Goal: Task Accomplishment & Management: Manage account settings

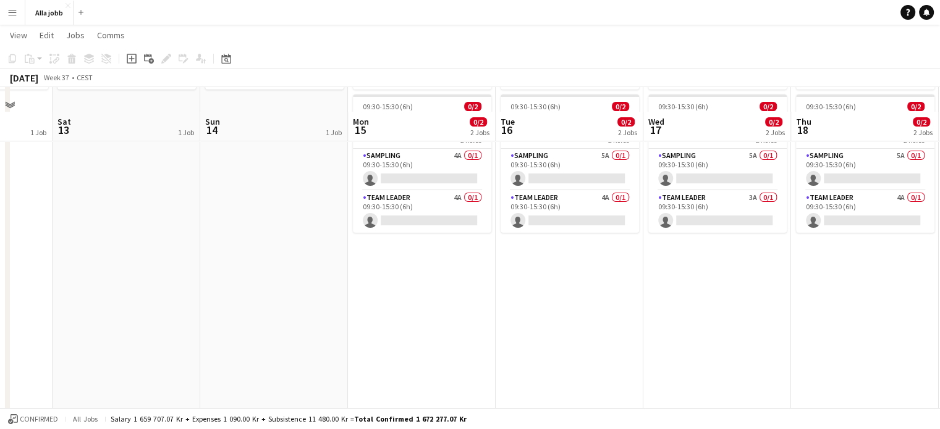
scroll to position [124, 0]
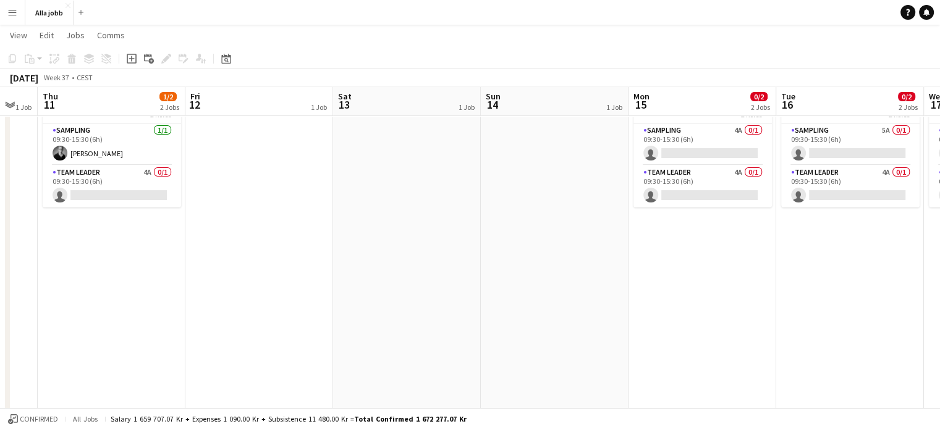
drag, startPoint x: 154, startPoint y: 222, endPoint x: 294, endPoint y: 158, distance: 153.7
click at [436, 218] on app-calendar-viewport "Tue 9 1/2 2 Jobs Wed 10 1 Job Thu 11 1/2 2 Jobs Fri 12 1 Job Sat 13 1 Job Sun 1…" at bounding box center [470, 169] width 940 height 488
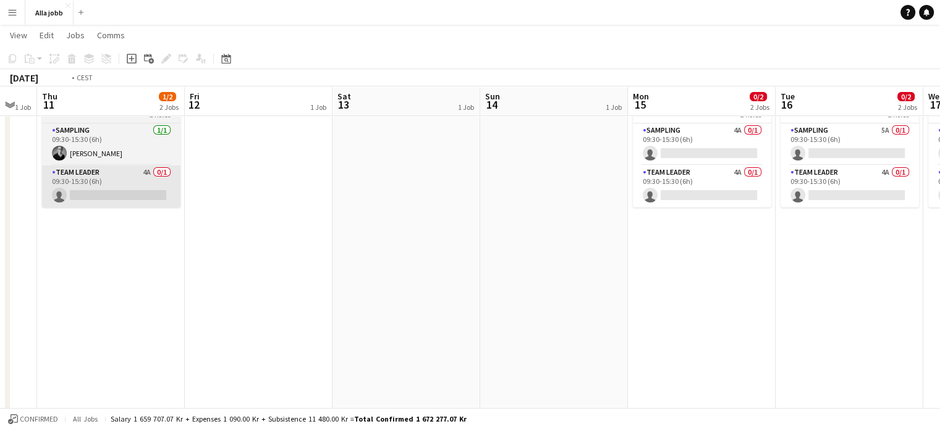
drag, startPoint x: 485, startPoint y: 183, endPoint x: 701, endPoint y: 188, distance: 215.7
click at [769, 182] on app-calendar-viewport "Tue 9 1/2 2 Jobs Wed 10 1 Job Thu 11 1/2 2 Jobs Fri 12 1 Job Sat 13 1 Job Sun 1…" at bounding box center [470, 169] width 940 height 488
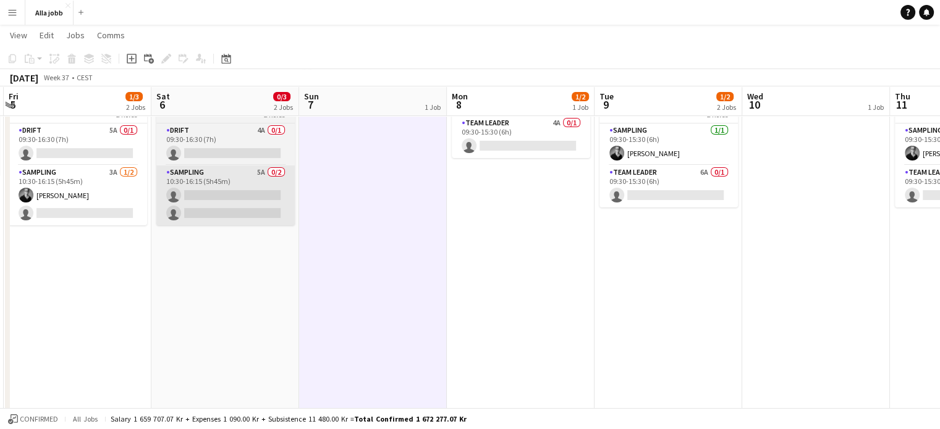
drag, startPoint x: 300, startPoint y: 230, endPoint x: 484, endPoint y: 219, distance: 184.4
click at [599, 219] on app-calendar-viewport "Wed 3 1/3 1 Job Thu 4 1/3 1 Job Fri 5 1/3 2 Jobs Sat 6 0/3 2 Jobs Sun 7 1 Job M…" at bounding box center [470, 169] width 940 height 488
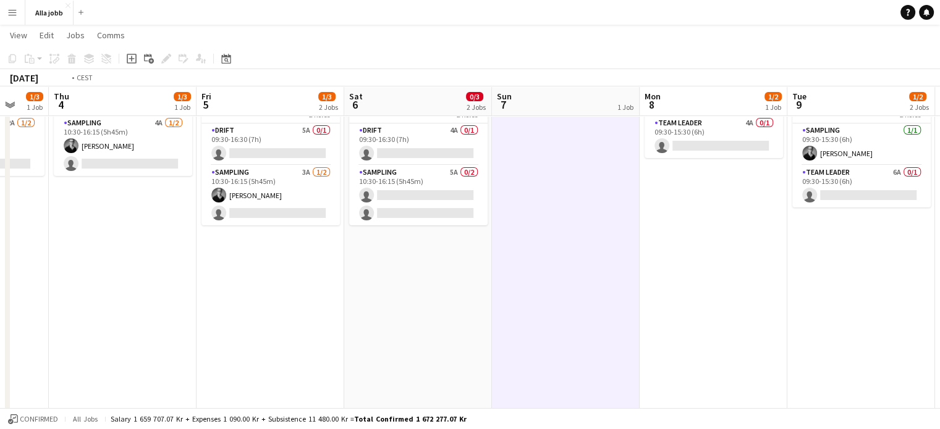
drag, startPoint x: 141, startPoint y: 225, endPoint x: 521, endPoint y: 232, distance: 380.6
click at [492, 231] on app-calendar-viewport "Mon 1 1/3 2 Jobs Tue 2 1/3 1 Job Wed 3 1/3 1 Job Thu 4 1/3 1 Job Fri 5 1/3 2 Jo…" at bounding box center [470, 169] width 940 height 488
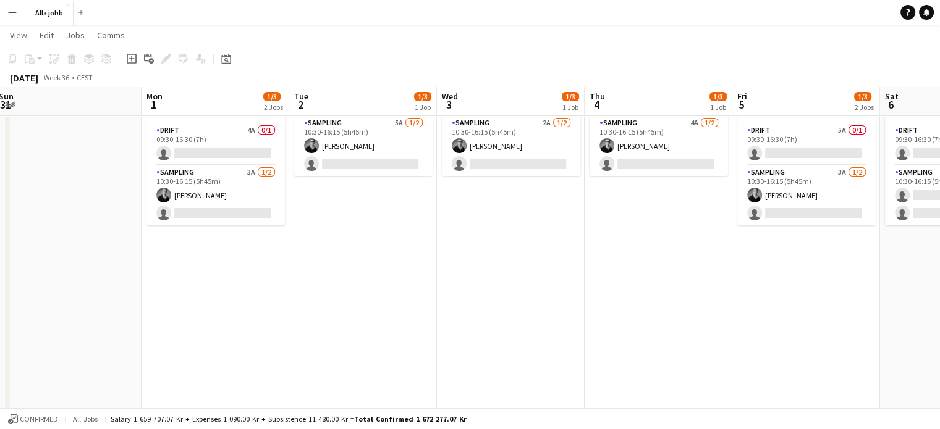
drag, startPoint x: 146, startPoint y: 244, endPoint x: 563, endPoint y: 245, distance: 417.6
click at [541, 245] on app-calendar-viewport "Fri 29 0/4 3 Jobs Sat 30 Sun 31 Mon 1 1/3 2 Jobs Tue 2 1/3 1 Job Wed 3 1/3 1 Jo…" at bounding box center [470, 169] width 940 height 488
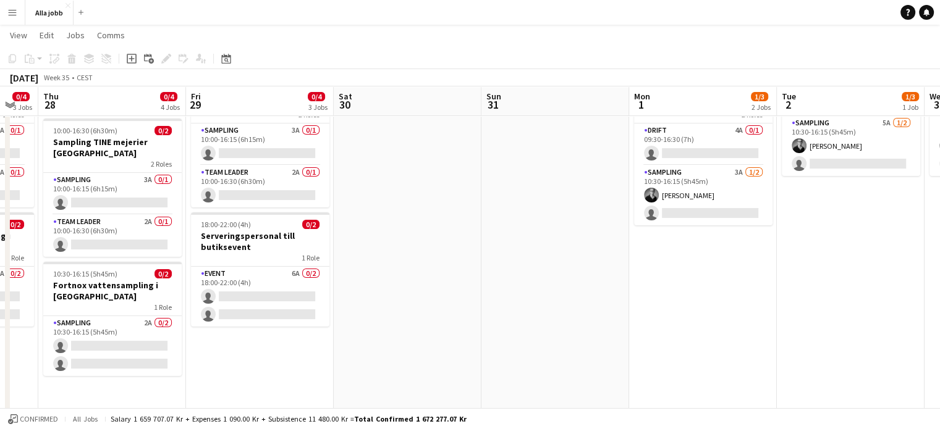
drag, startPoint x: 127, startPoint y: 251, endPoint x: 533, endPoint y: 249, distance: 405.9
click at [533, 249] on app-calendar-viewport "Tue 26 0/2 2 Jobs Wed 27 0/4 3 Jobs Thu 28 0/4 4 Jobs Fri 29 0/4 3 Jobs Sat 30 …" at bounding box center [470, 169] width 940 height 488
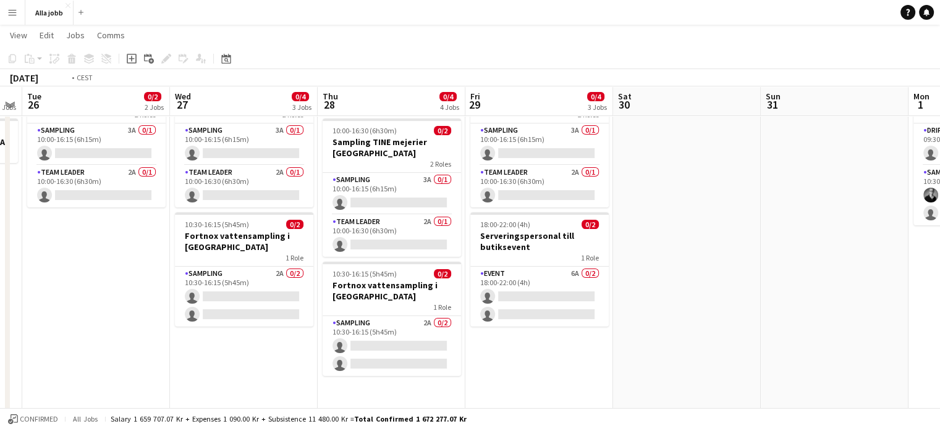
drag, startPoint x: 135, startPoint y: 240, endPoint x: 566, endPoint y: 245, distance: 430.6
click at [566, 245] on app-calendar-viewport "Sun 24 2 Jobs Mon 25 3 Jobs Tue 26 0/2 2 Jobs Wed 27 0/4 3 Jobs Thu 28 0/4 4 Jo…" at bounding box center [470, 169] width 940 height 488
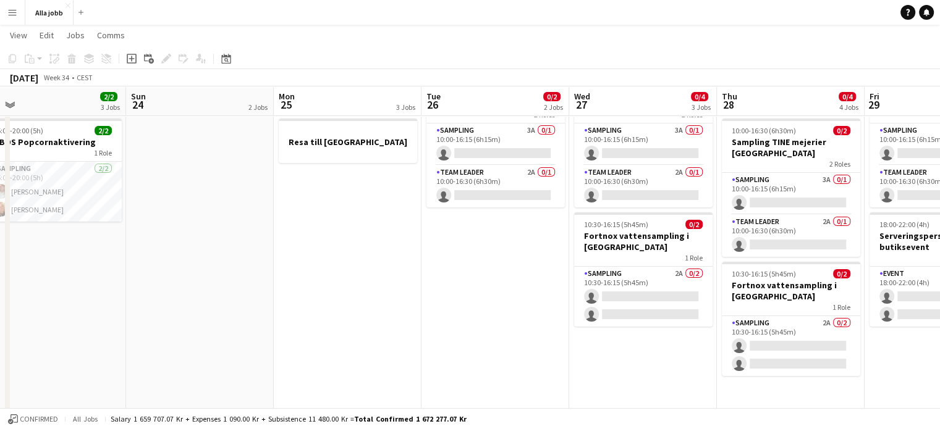
scroll to position [0, 280]
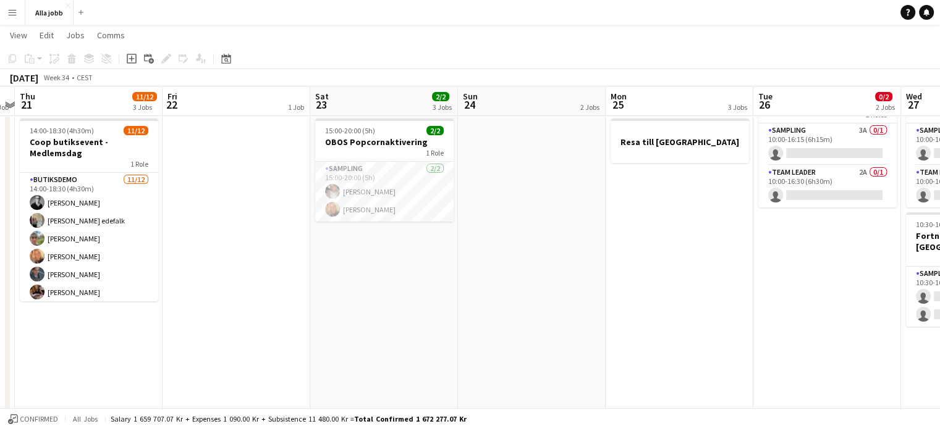
drag, startPoint x: 124, startPoint y: 230, endPoint x: 518, endPoint y: 237, distance: 394.2
click at [518, 237] on app-calendar-viewport "Tue 19 1 Job Wed 20 1 Job Thu 21 11/12 3 Jobs Fri 22 1 Job Sat 23 2/2 3 Jobs Su…" at bounding box center [470, 169] width 940 height 488
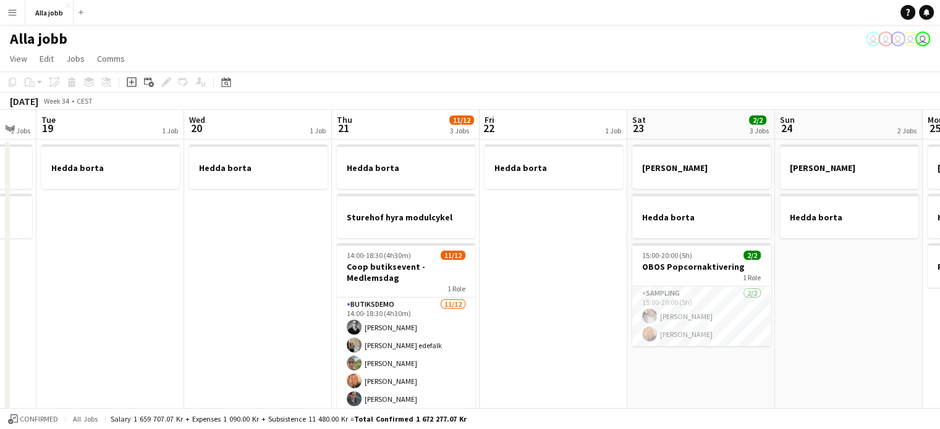
scroll to position [0, 384]
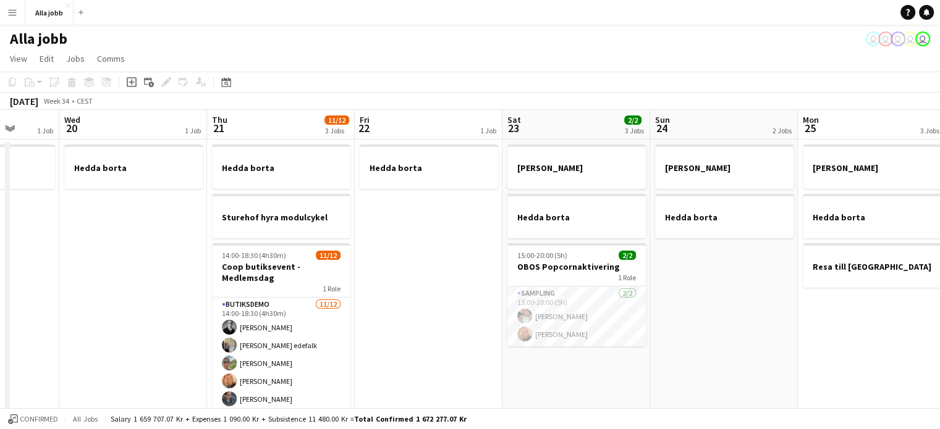
drag, startPoint x: 236, startPoint y: 246, endPoint x: 549, endPoint y: 244, distance: 312.6
click at [549, 243] on app-calendar-viewport "Sun 17 1 Job Mon 18 2 Jobs Tue 19 1 Job Wed 20 1 Job Thu 21 11/12 3 Jobs Fri 22…" at bounding box center [470, 323] width 940 height 427
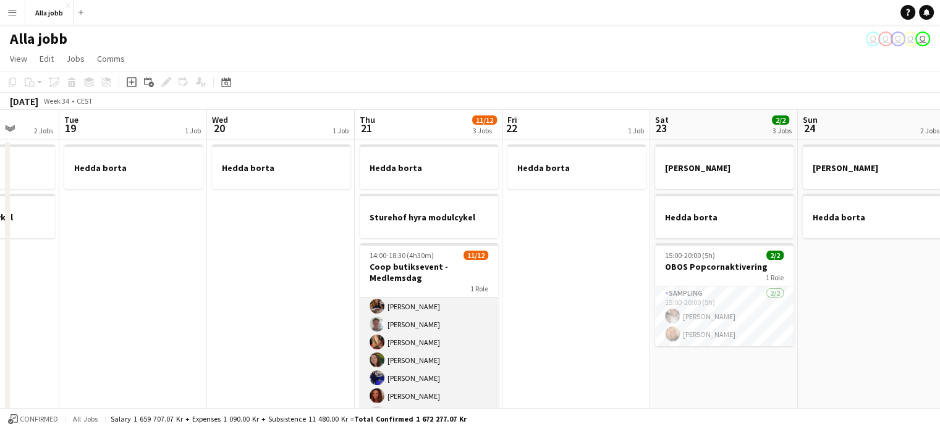
click at [403, 335] on app-card-role "Butiksdemo [DATE] 14:00-18:30 (4h30m) [PERSON_NAME] [PERSON_NAME] [PERSON_NAME]…" at bounding box center [429, 306] width 138 height 239
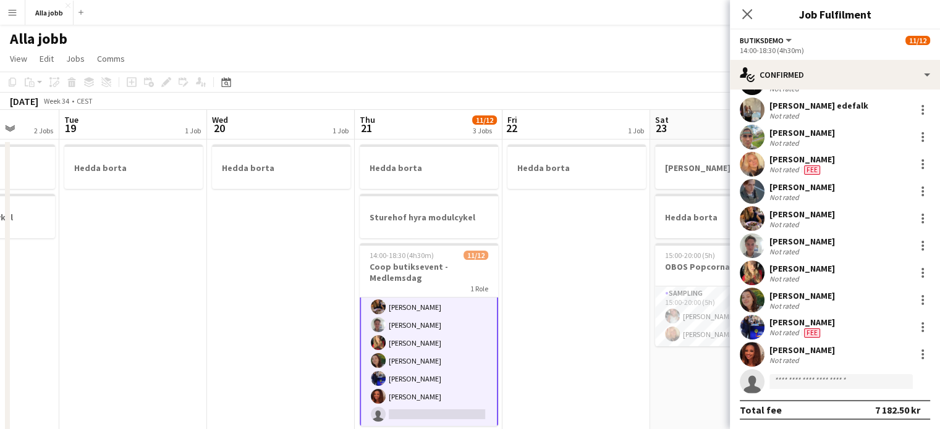
scroll to position [0, 0]
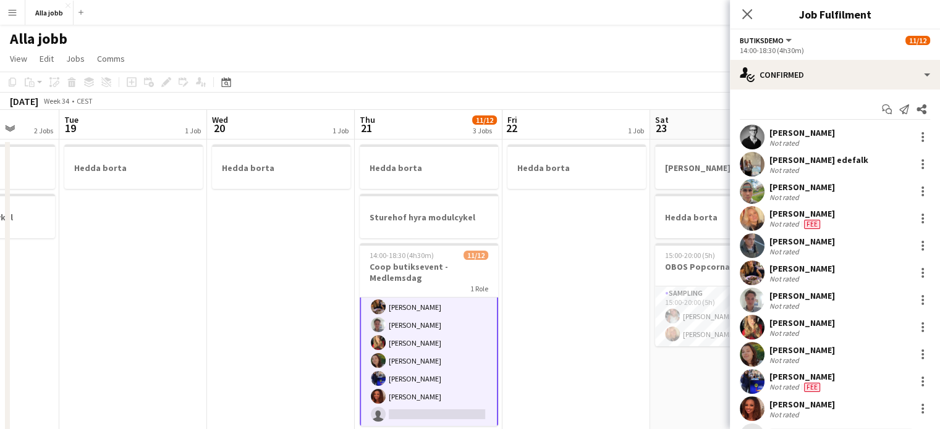
click at [751, 249] on app-user-avatar at bounding box center [751, 246] width 25 height 25
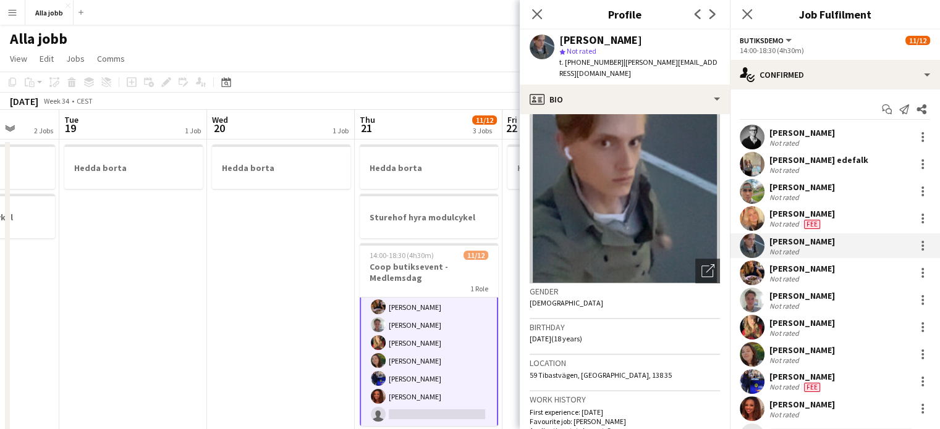
scroll to position [62, 0]
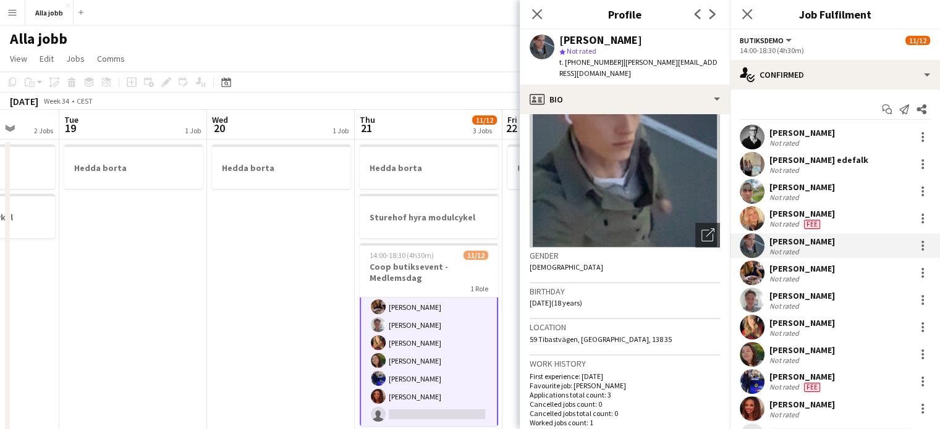
click at [160, 242] on app-date-cell "Hedda borta" at bounding box center [133, 339] width 148 height 398
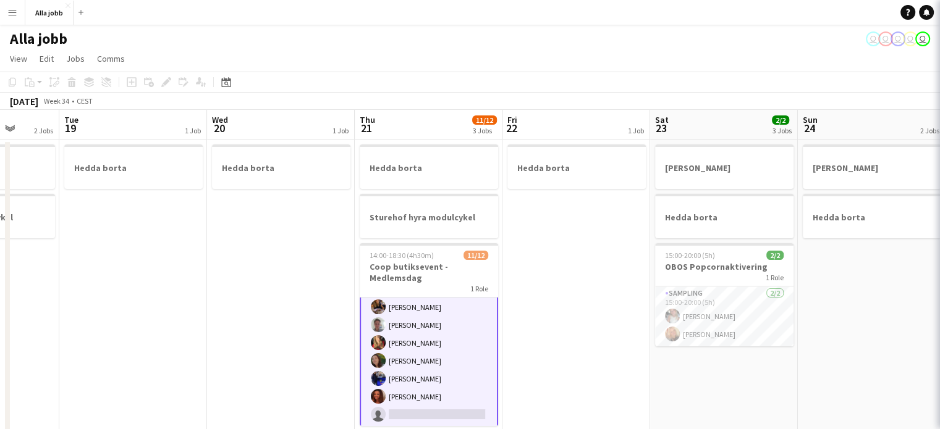
scroll to position [111, 0]
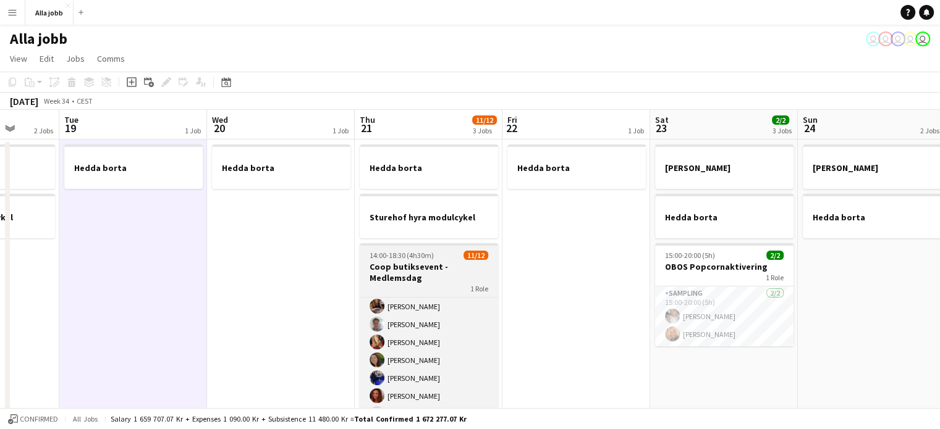
click at [425, 297] on div "Butiksdemo [DATE] 14:00-18:30 (4h30m) [PERSON_NAME] [PERSON_NAME] [PERSON_NAME]…" at bounding box center [429, 361] width 138 height 129
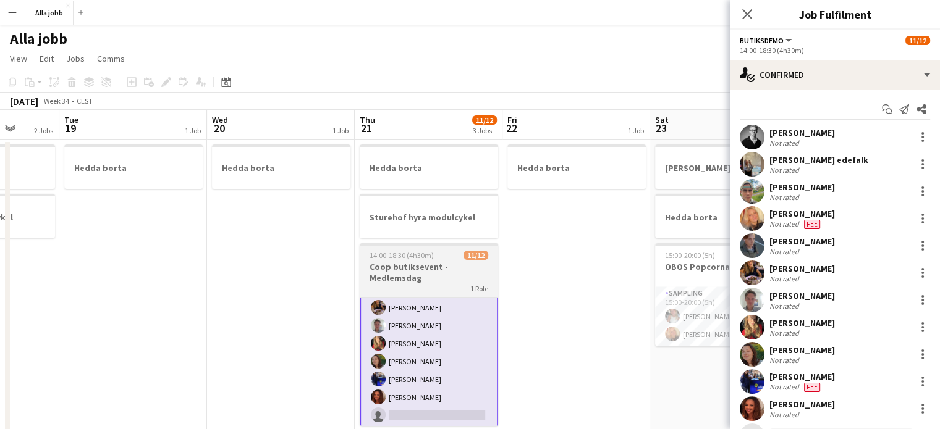
scroll to position [111, 0]
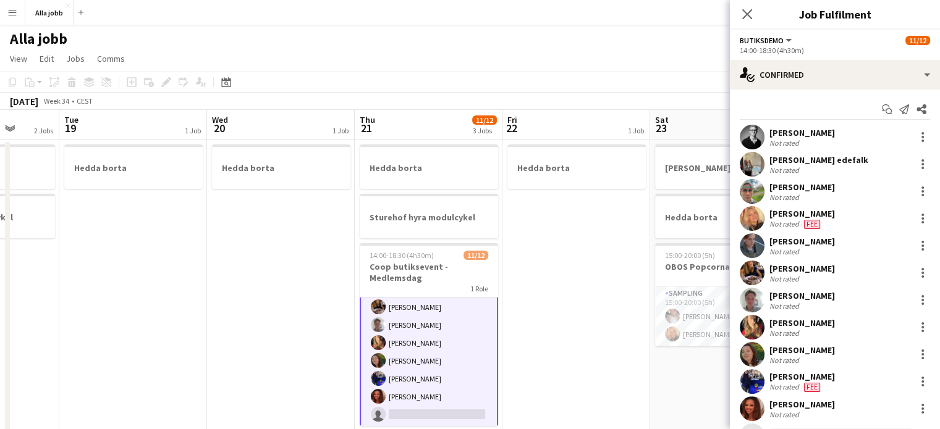
click at [754, 187] on app-user-avatar at bounding box center [751, 191] width 25 height 25
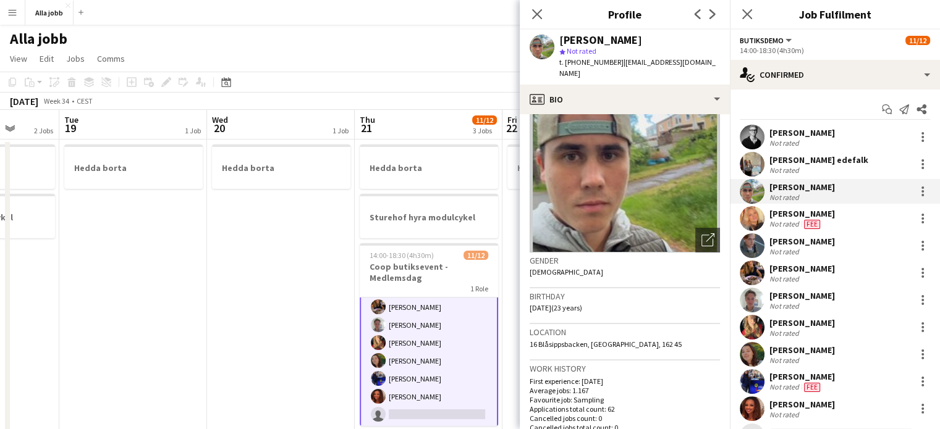
scroll to position [62, 0]
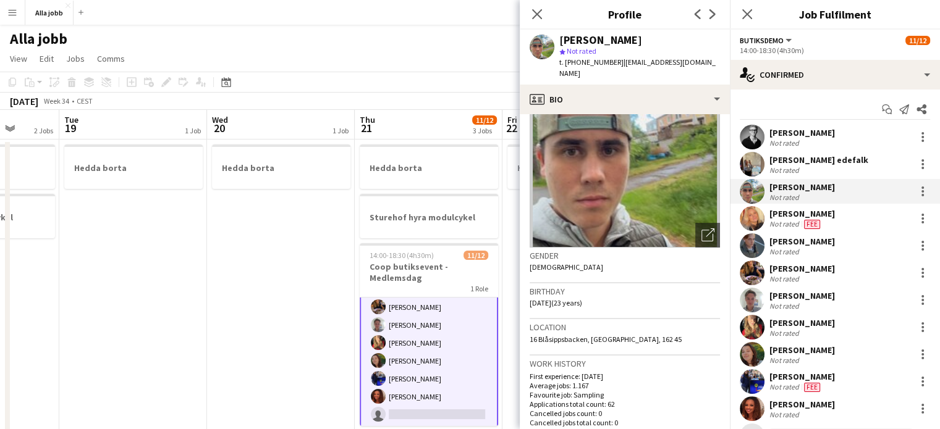
click at [282, 271] on app-date-cell "Hedda borta" at bounding box center [281, 339] width 148 height 398
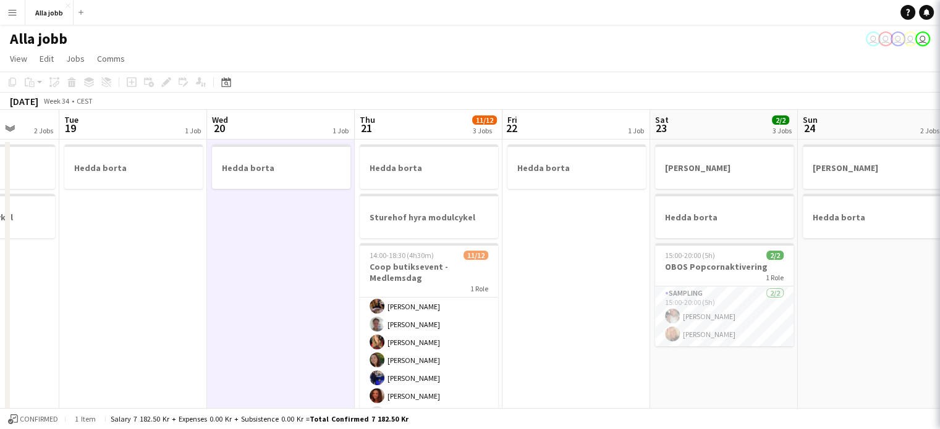
scroll to position [111, 0]
